Goal: Navigation & Orientation: Find specific page/section

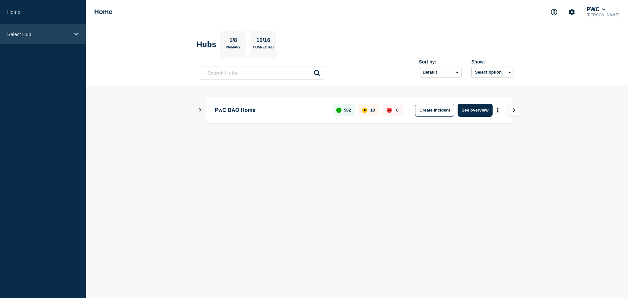
click at [34, 39] on div "Select Hub" at bounding box center [43, 34] width 86 height 20
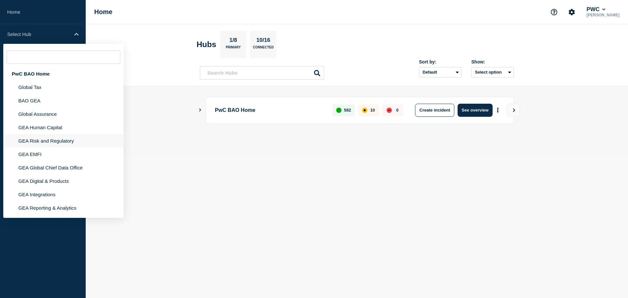
click at [30, 147] on li "GEA Risk and Regulatory" at bounding box center [63, 153] width 120 height 13
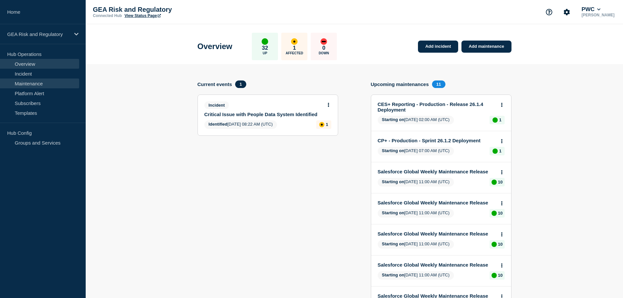
click at [31, 85] on link "Maintenance" at bounding box center [39, 83] width 79 height 10
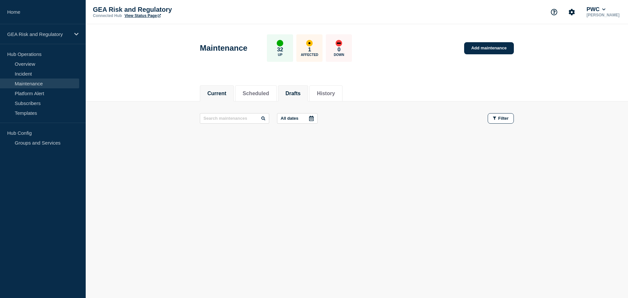
click at [300, 94] on button "Drafts" at bounding box center [292, 94] width 15 height 6
click at [265, 94] on button "Scheduled" at bounding box center [256, 94] width 26 height 6
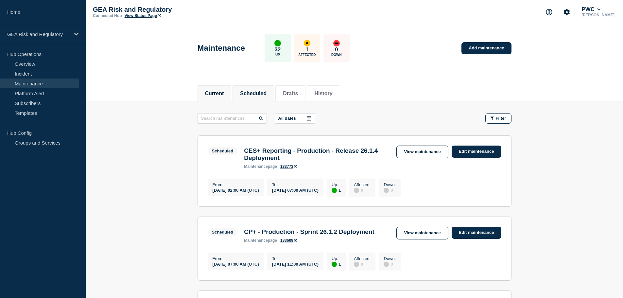
click at [215, 95] on button "Current" at bounding box center [214, 94] width 19 height 6
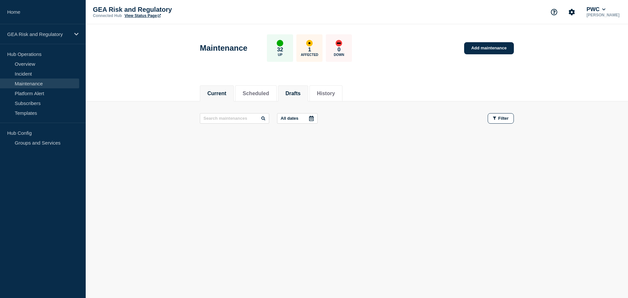
click at [300, 93] on button "Drafts" at bounding box center [292, 94] width 15 height 6
click at [269, 91] on button "Scheduled" at bounding box center [256, 94] width 26 height 6
